Goal: Navigation & Orientation: Find specific page/section

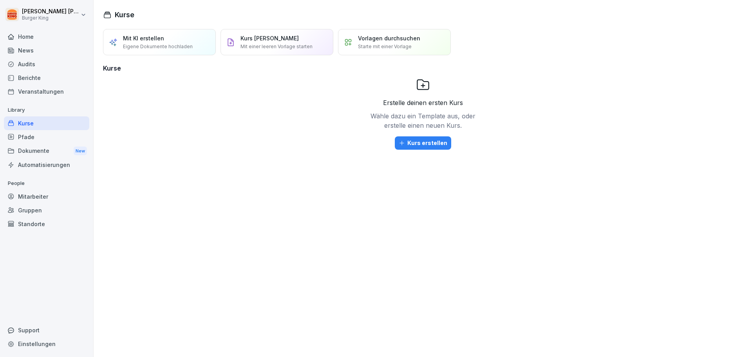
click at [38, 62] on div "Audits" at bounding box center [46, 64] width 85 height 14
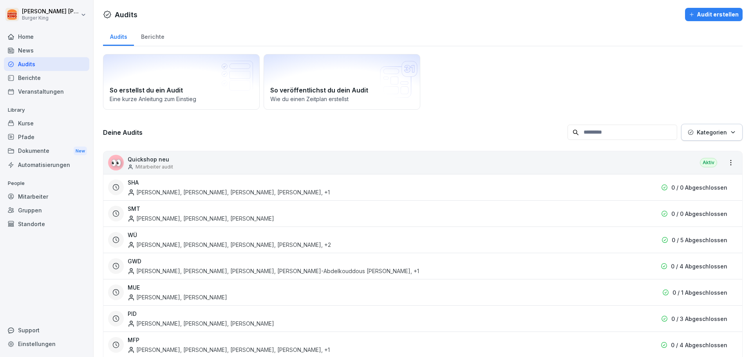
click at [148, 40] on div "Berichte" at bounding box center [152, 36] width 37 height 20
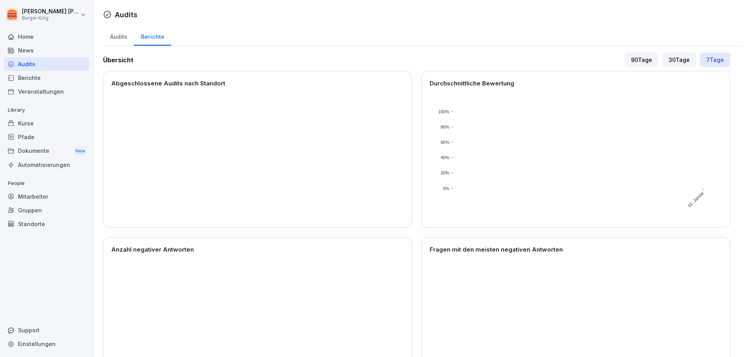
click at [41, 82] on div "Berichte" at bounding box center [46, 78] width 85 height 14
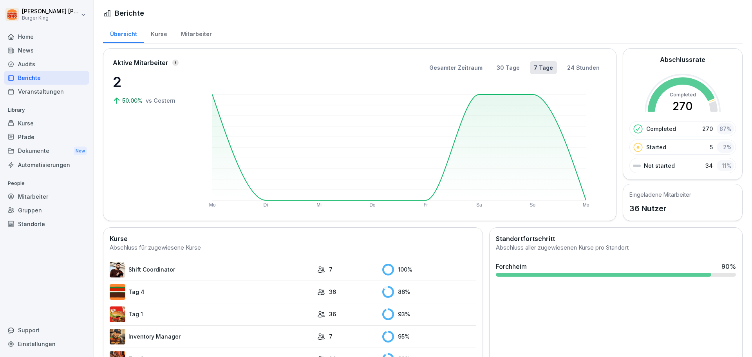
click at [36, 195] on div "Mitarbeiter" at bounding box center [46, 196] width 85 height 14
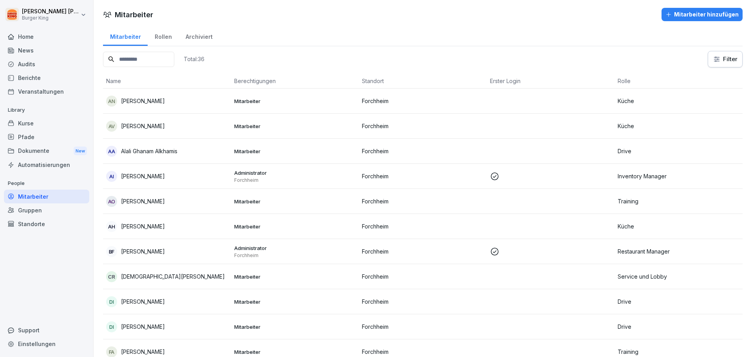
click at [161, 40] on div "Rollen" at bounding box center [163, 36] width 31 height 20
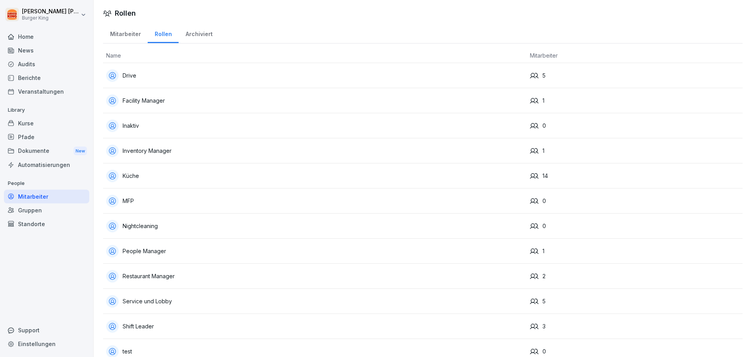
click at [186, 31] on div "Archiviert" at bounding box center [198, 33] width 41 height 20
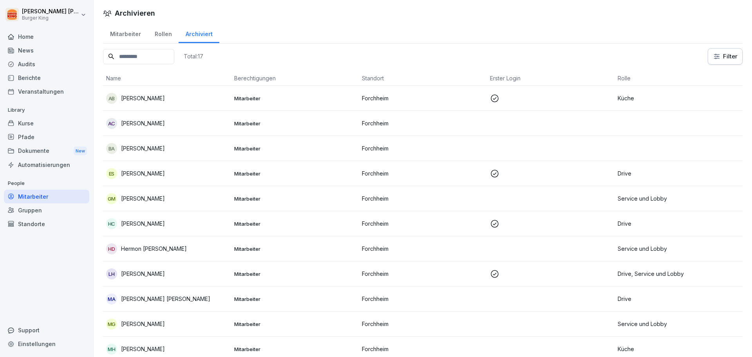
click at [31, 79] on div "Berichte" at bounding box center [46, 78] width 85 height 14
